Goal: Information Seeking & Learning: Learn about a topic

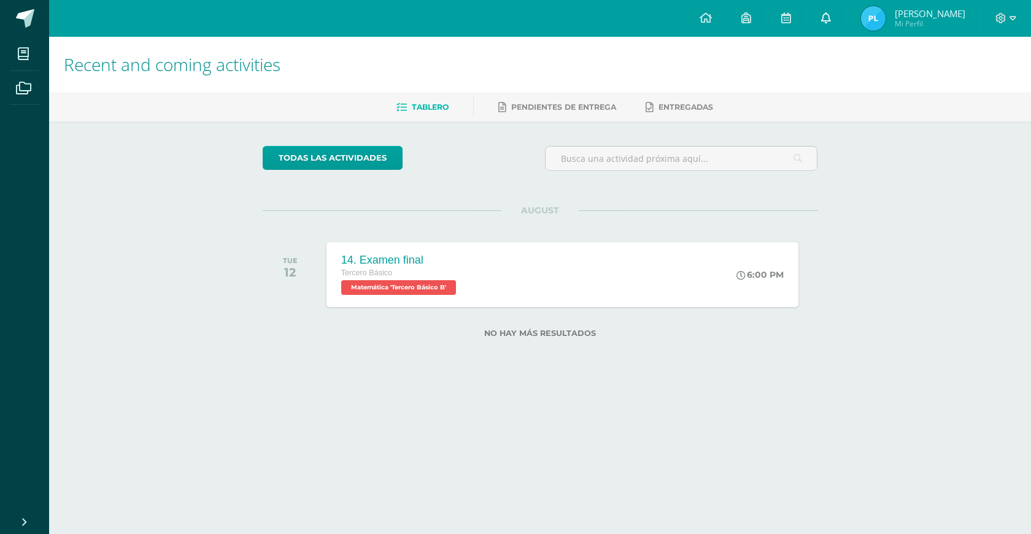
click at [831, 34] on link at bounding box center [825, 18] width 39 height 37
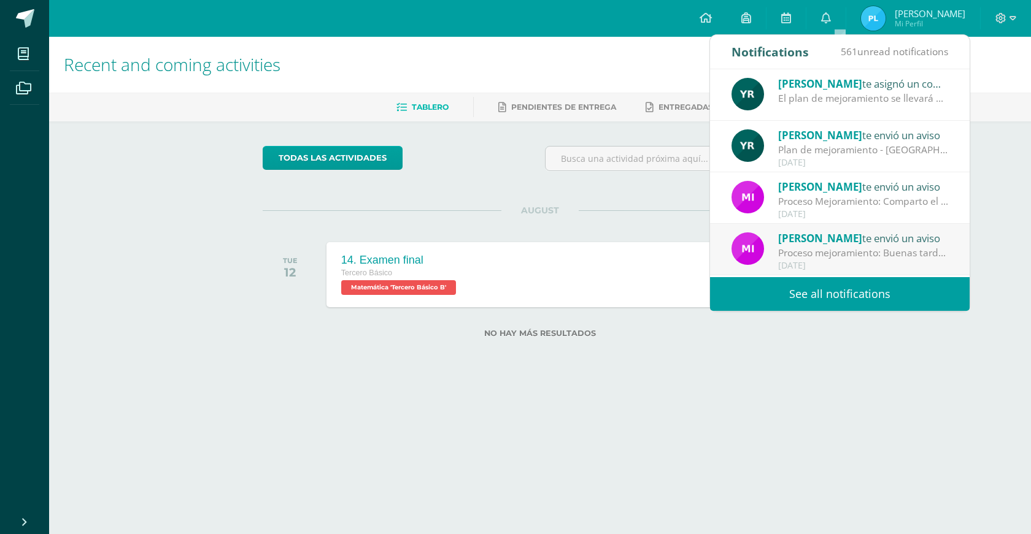
click at [851, 105] on div "El plan de mejoramiento se llevará a cabo el [DATE][PERSON_NAME]. Lugar: Salón …" at bounding box center [863, 98] width 171 height 14
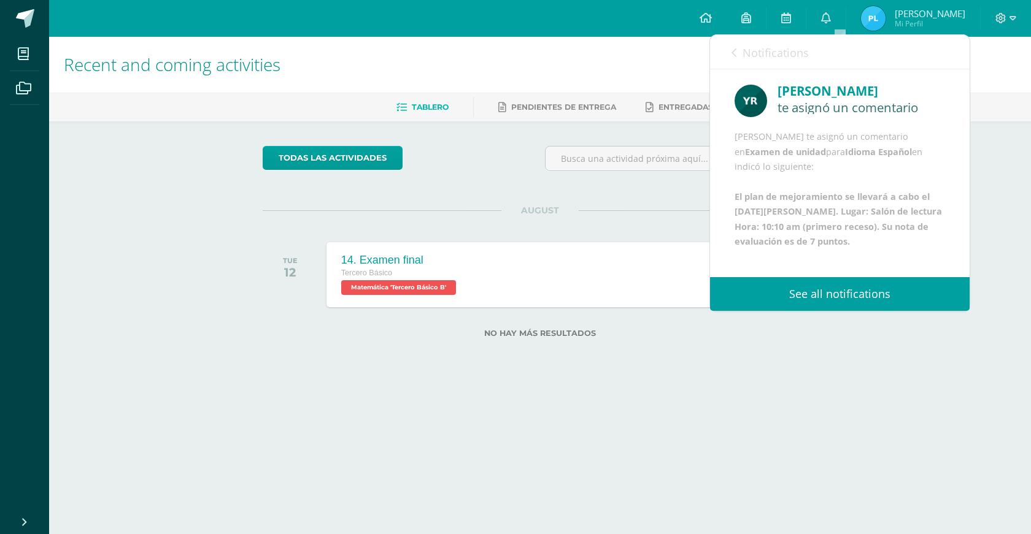
click at [740, 53] on link "Notifications" at bounding box center [769, 52] width 77 height 35
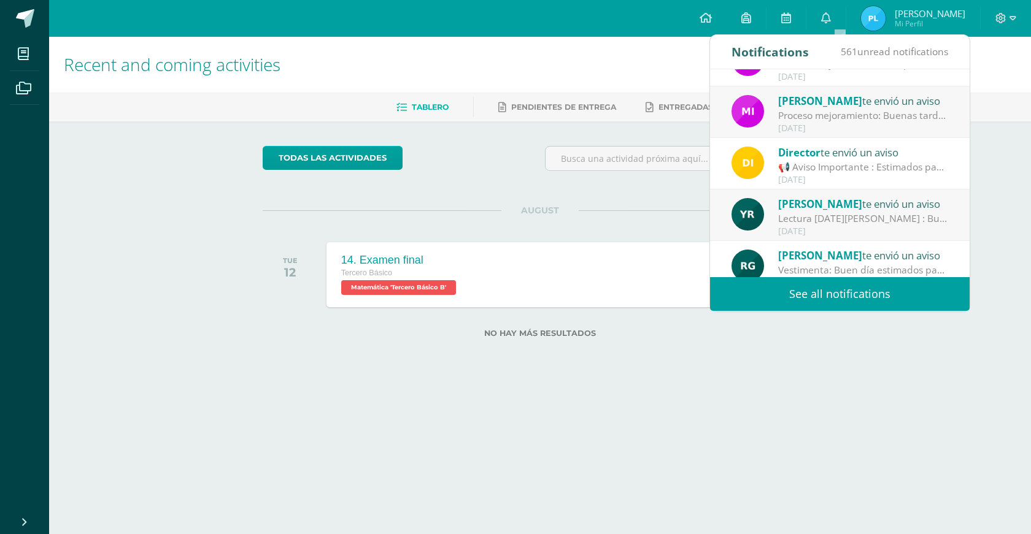
scroll to position [20, 0]
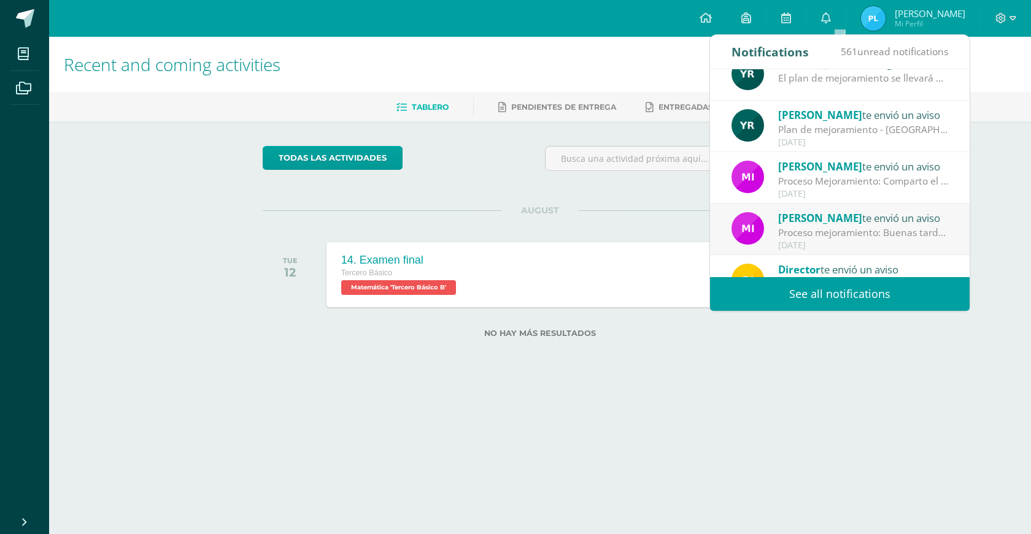
click at [828, 162] on span "[PERSON_NAME]" at bounding box center [820, 167] width 84 height 14
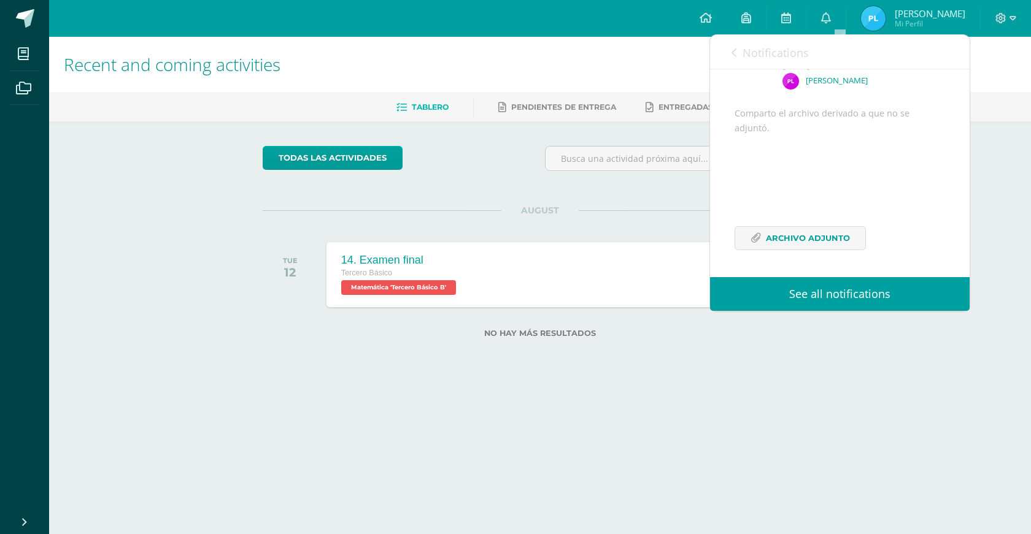
scroll to position [106, 0]
click at [749, 62] on link "Notifications" at bounding box center [769, 52] width 77 height 35
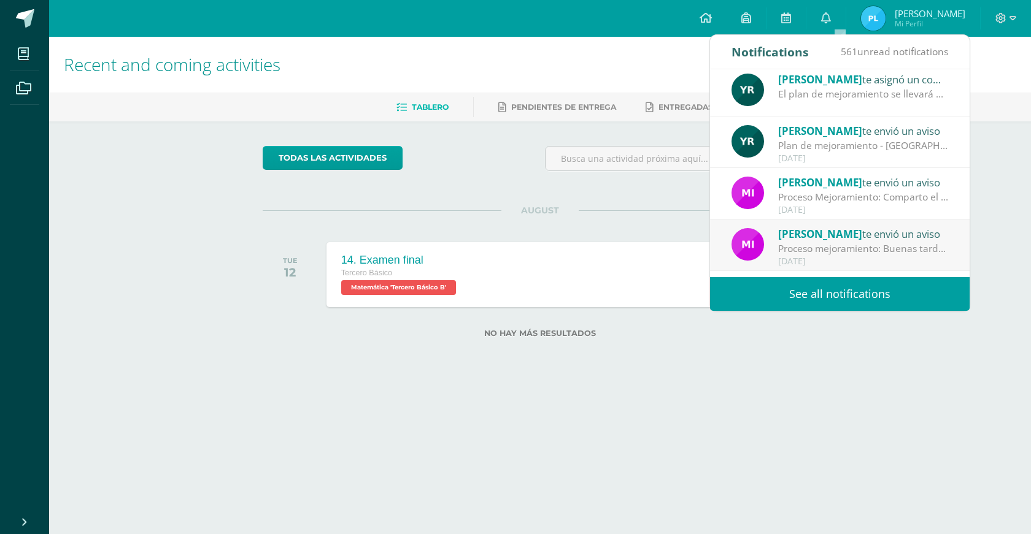
scroll to position [0, 0]
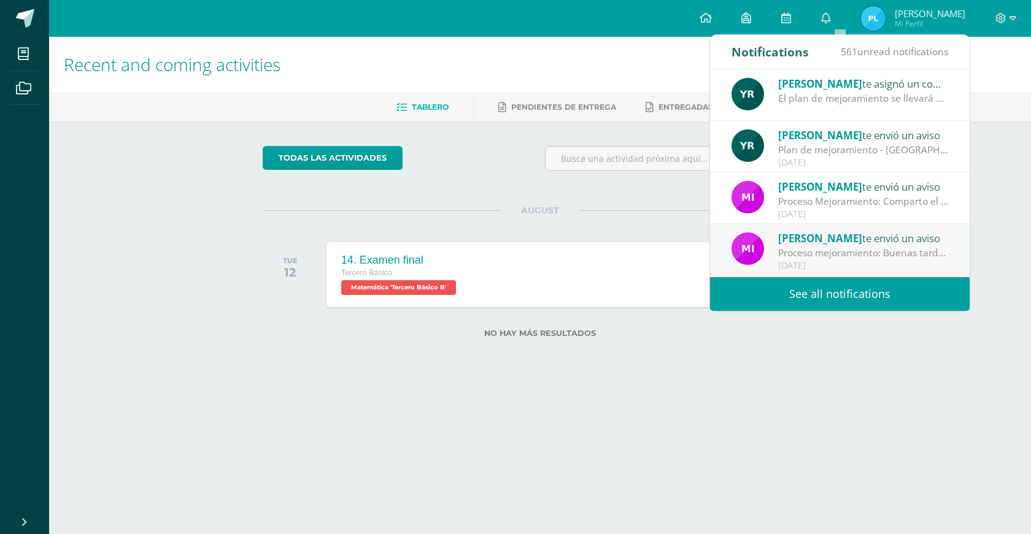
click at [802, 107] on div "[PERSON_NAME] te asignó un comentario en 'Examen de unidad' para 'Idioma Españo…" at bounding box center [840, 95] width 260 height 52
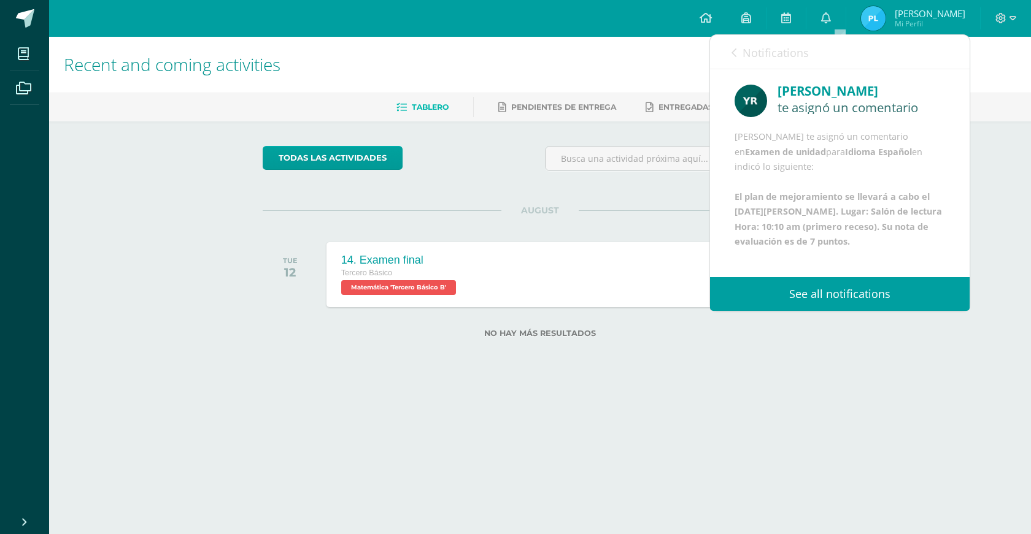
scroll to position [61, 0]
click at [734, 52] on icon at bounding box center [733, 53] width 5 height 10
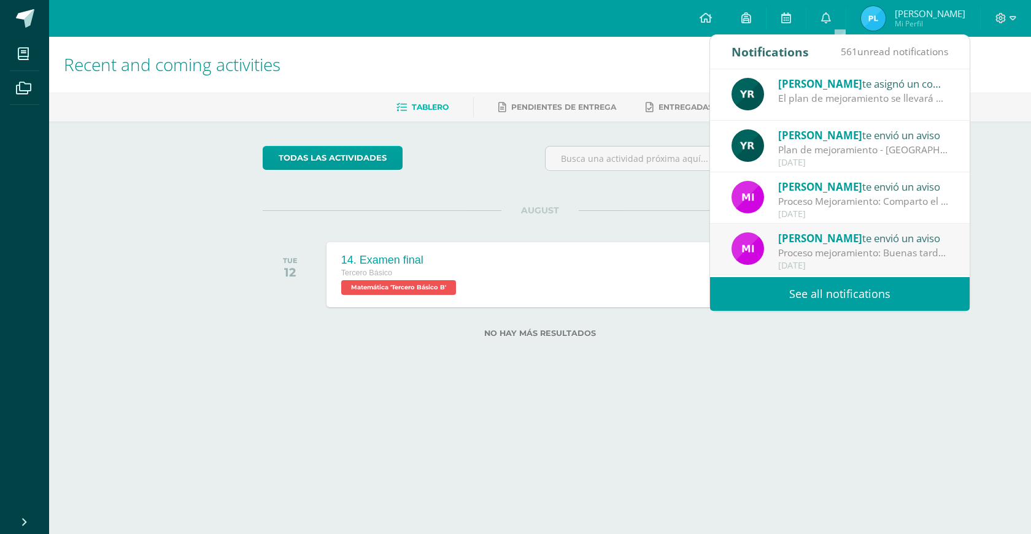
click at [832, 145] on div "Plan de mejoramiento - [GEOGRAPHIC_DATA] : Buenos días Les comento que el plan …" at bounding box center [863, 150] width 171 height 14
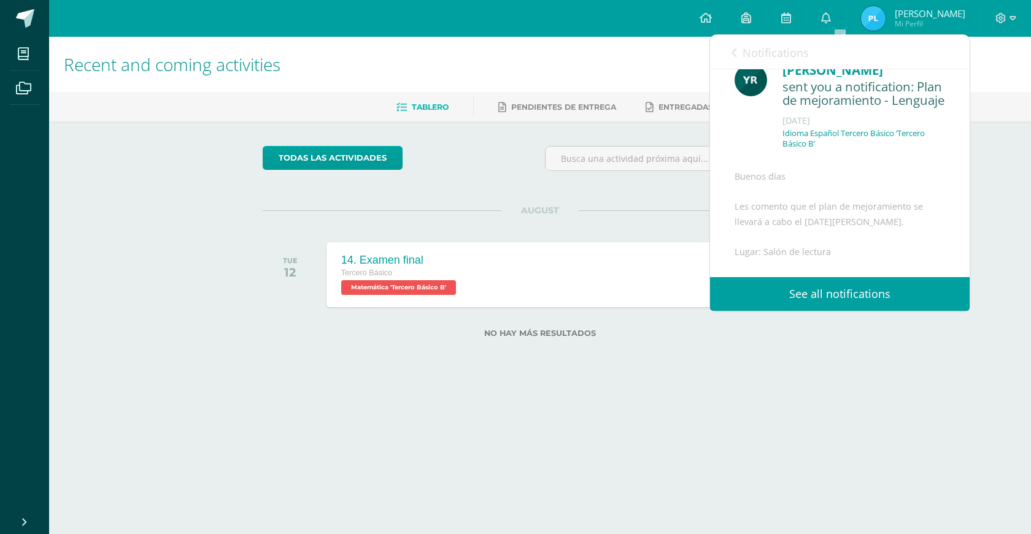
scroll to position [0, 0]
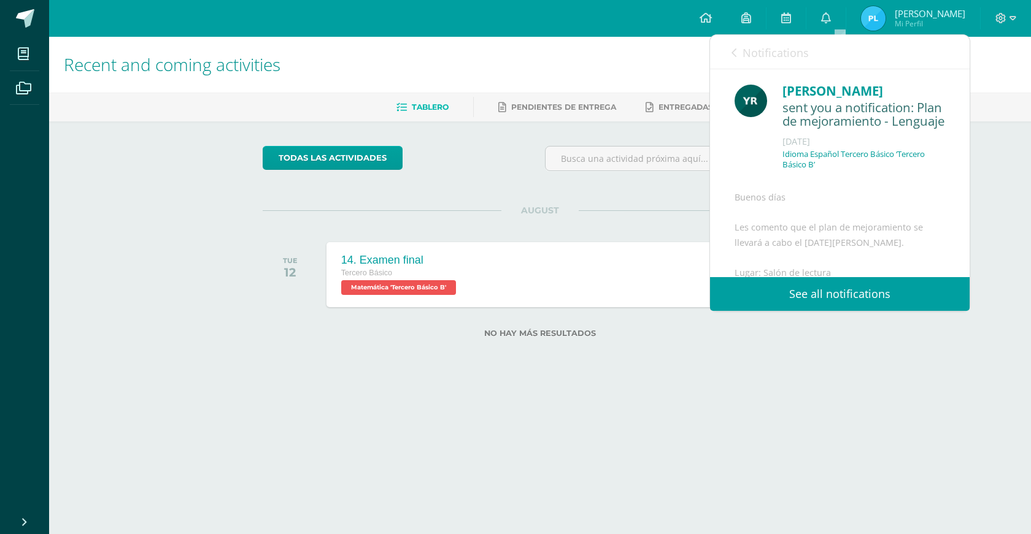
click at [746, 56] on span "Notifications" at bounding box center [775, 52] width 66 height 15
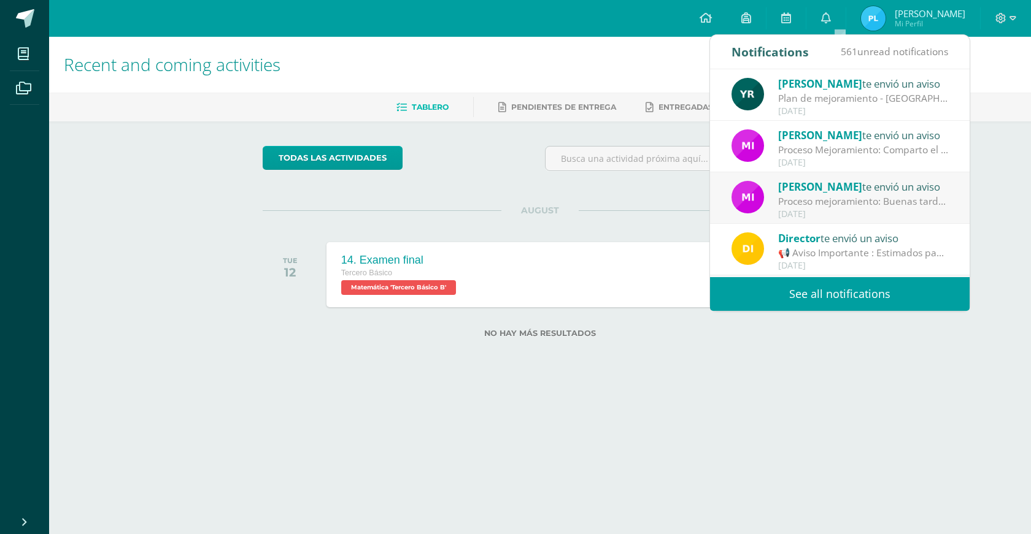
scroll to position [123, 0]
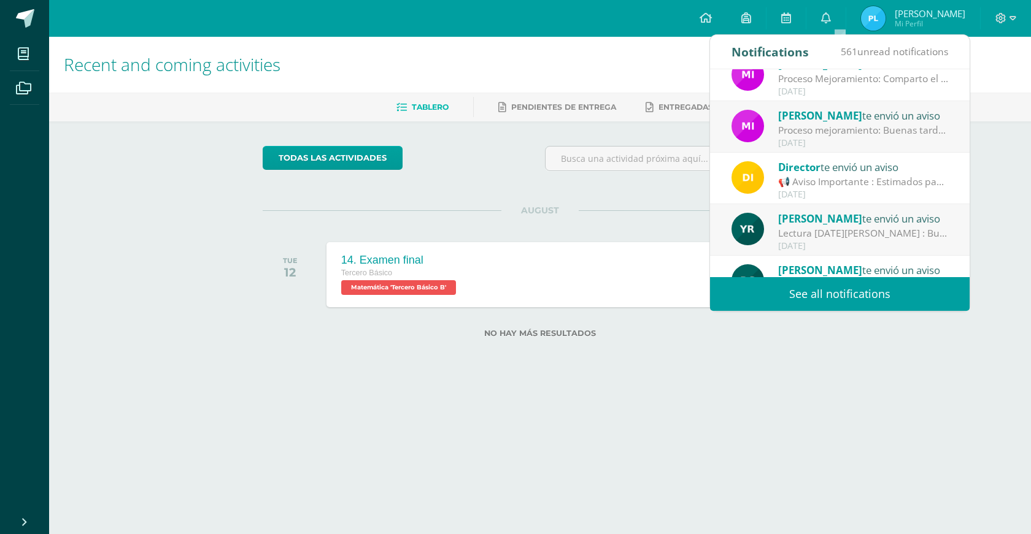
click at [833, 90] on div "[DATE]" at bounding box center [863, 92] width 171 height 10
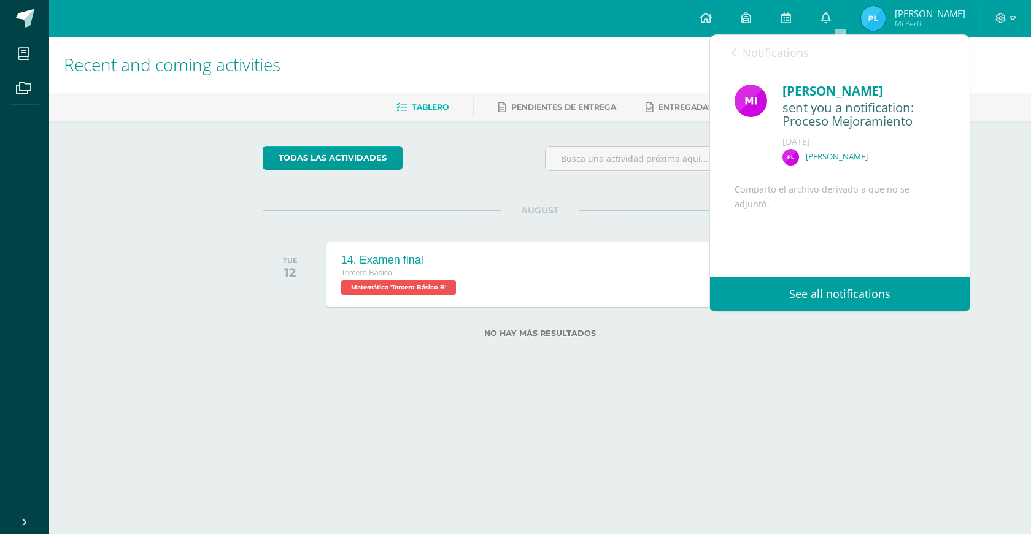
click at [831, 91] on div "[PERSON_NAME] te asignó un comentario en 'Examen de unidad' para 'Idioma Españo…" at bounding box center [709, 173] width 519 height 208
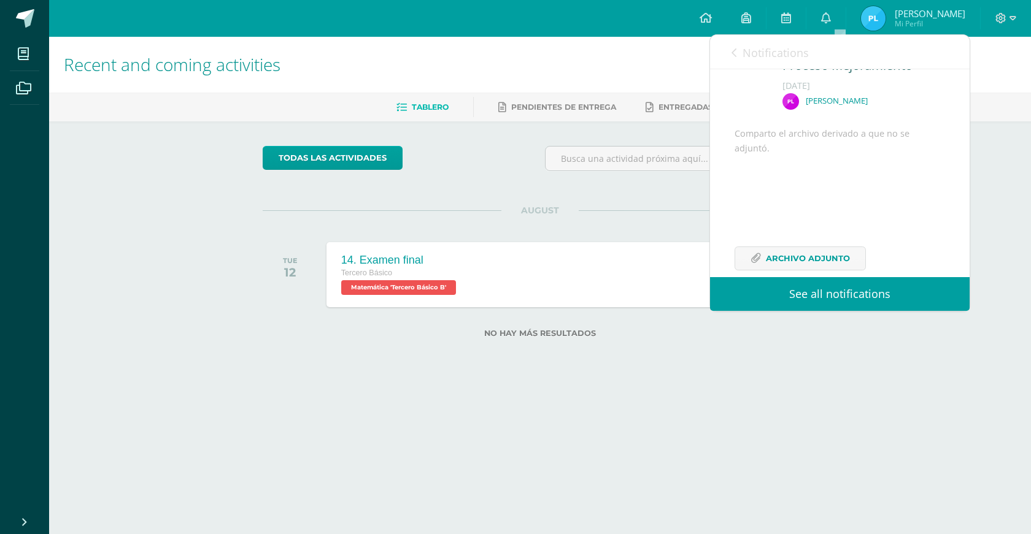
scroll to position [106, 0]
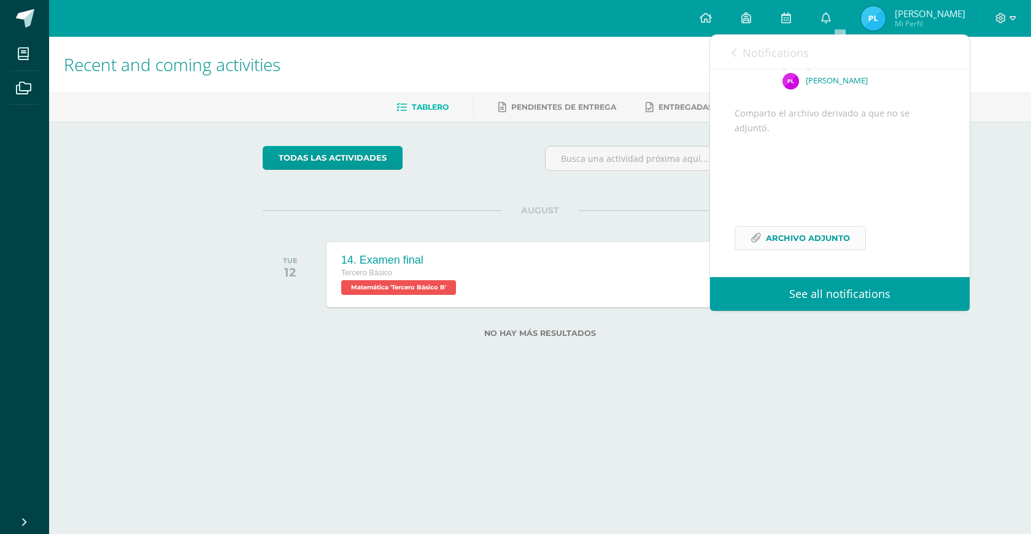
click at [842, 229] on span "Archivo Adjunto" at bounding box center [808, 238] width 84 height 23
